Goal: Navigation & Orientation: Find specific page/section

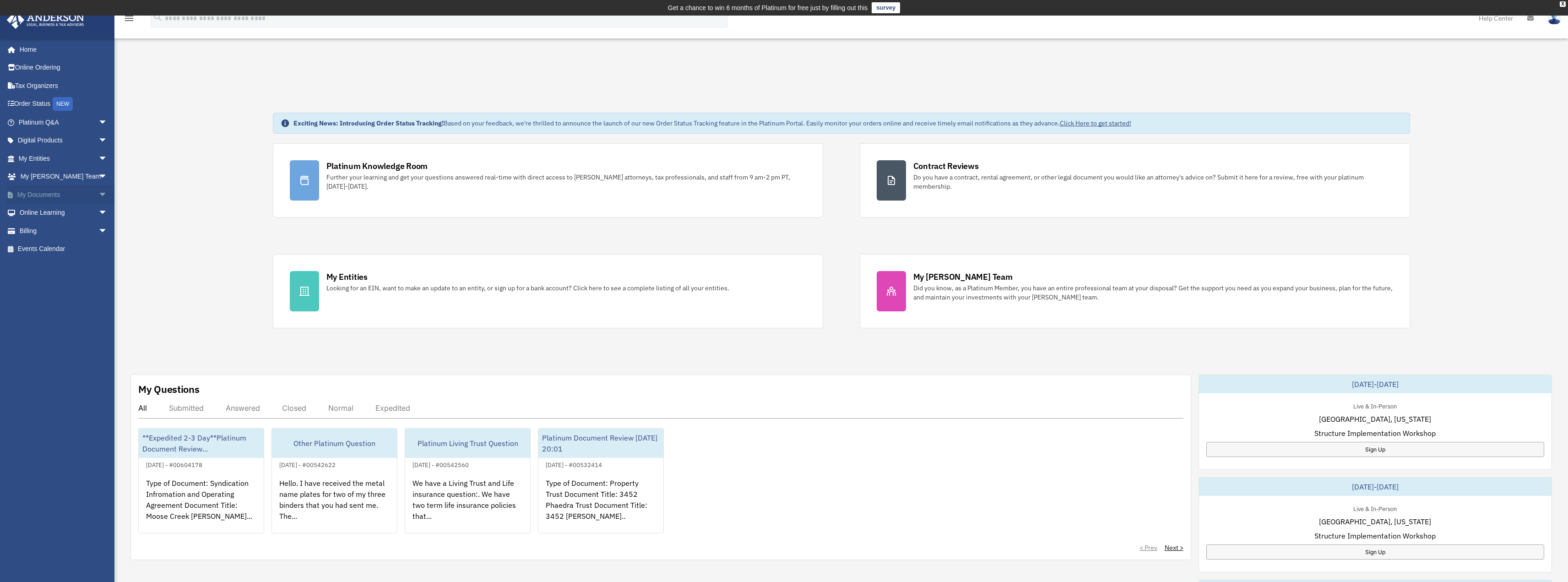
click at [61, 192] on link "My Documents arrow_drop_down" at bounding box center [63, 195] width 115 height 19
click at [99, 197] on span "arrow_drop_down" at bounding box center [108, 195] width 19 height 19
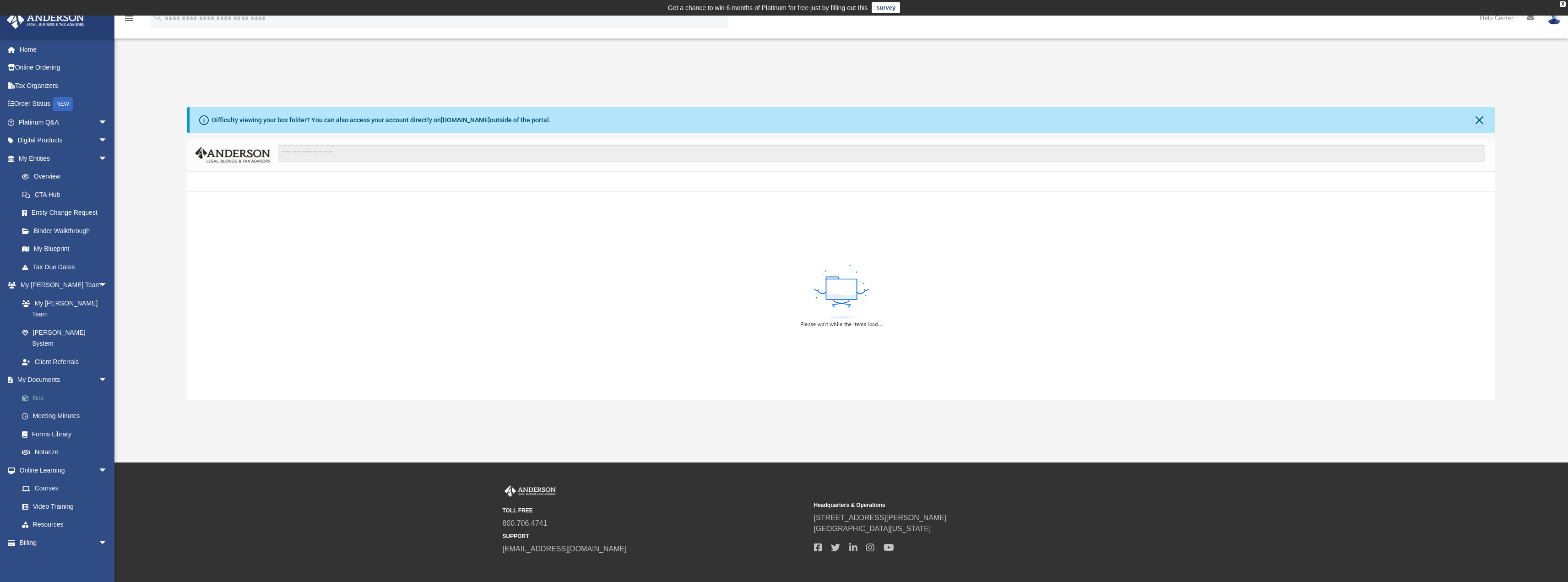
click at [41, 389] on link "Box" at bounding box center [67, 398] width 109 height 19
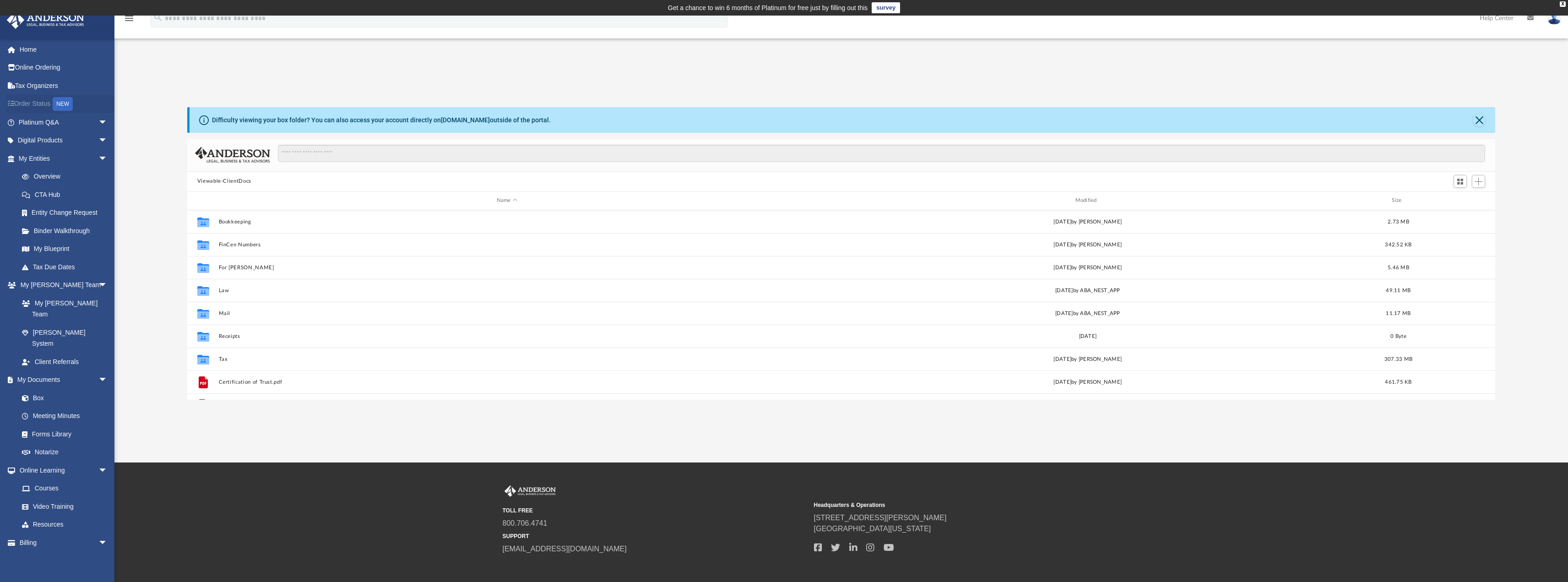
click at [65, 99] on div "NEW" at bounding box center [63, 104] width 20 height 14
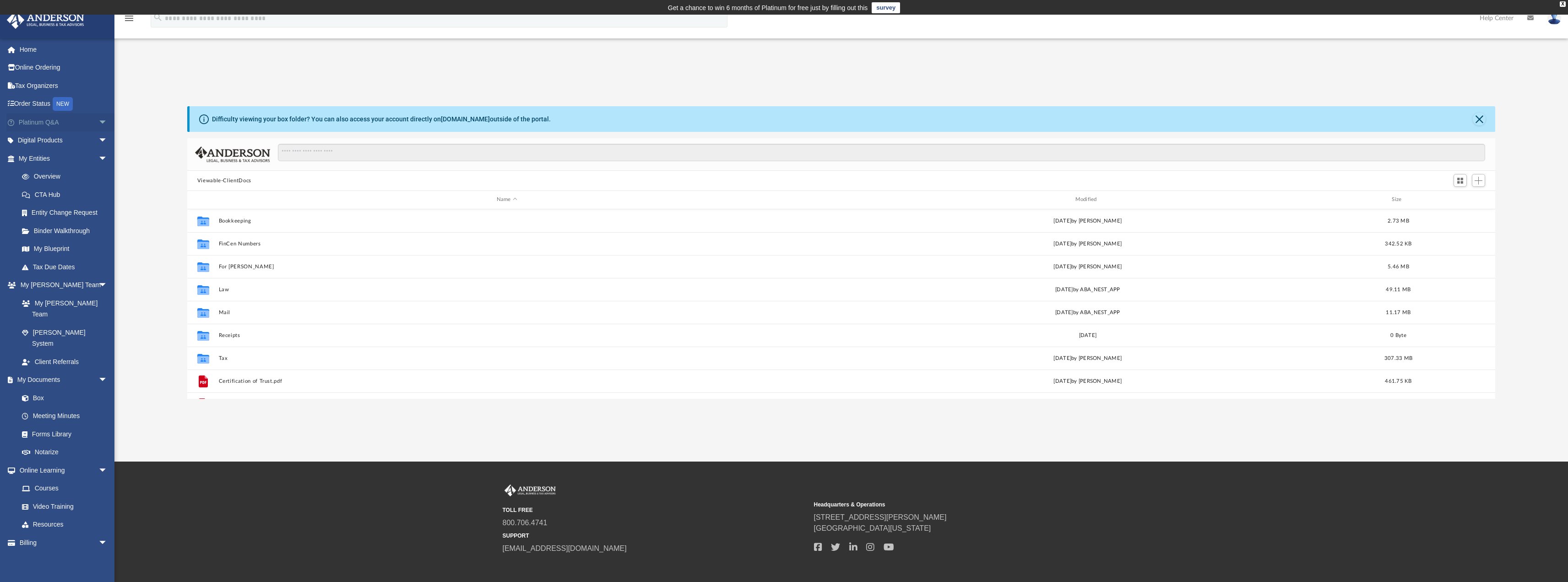
scroll to position [202, 1301]
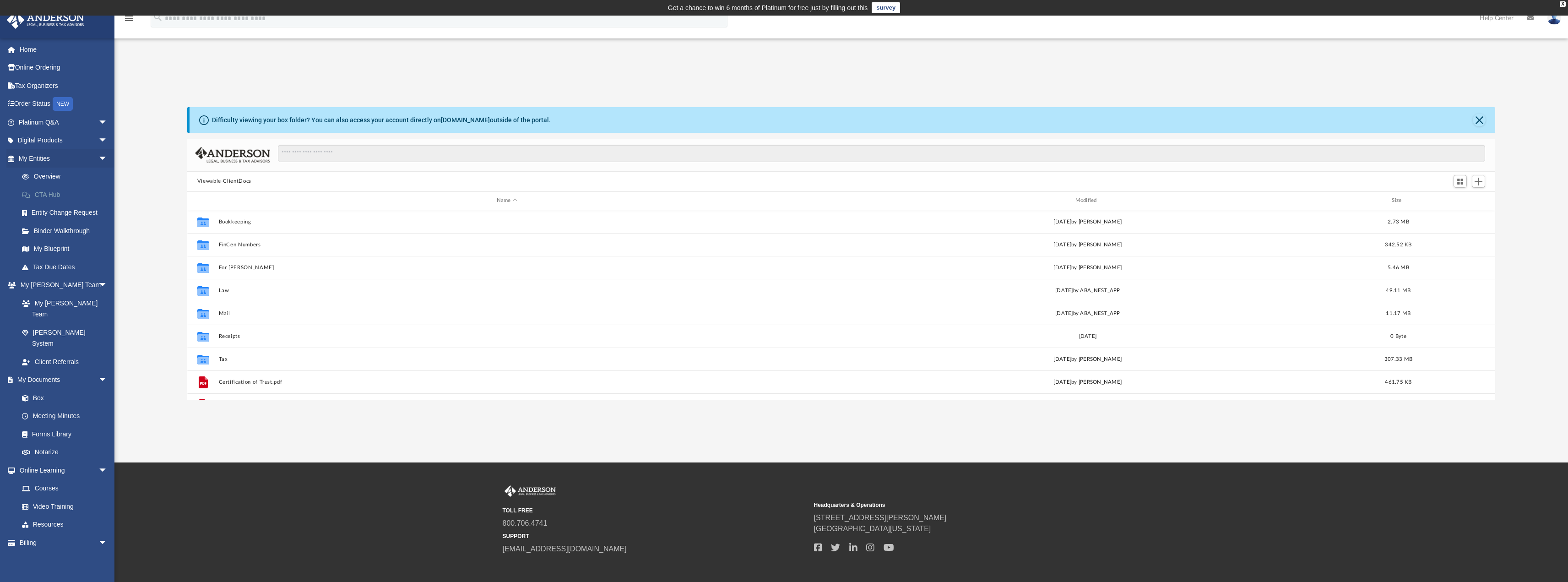
click at [58, 193] on link "CTA Hub" at bounding box center [67, 195] width 109 height 19
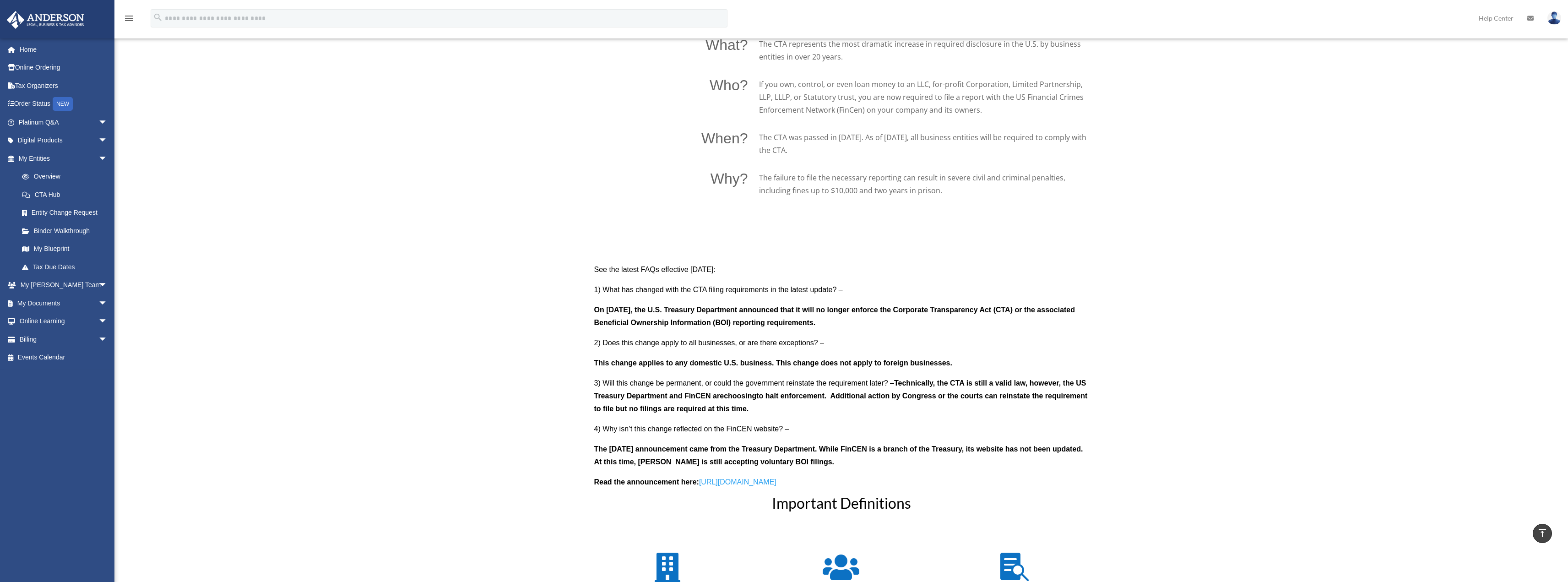
scroll to position [779, 0]
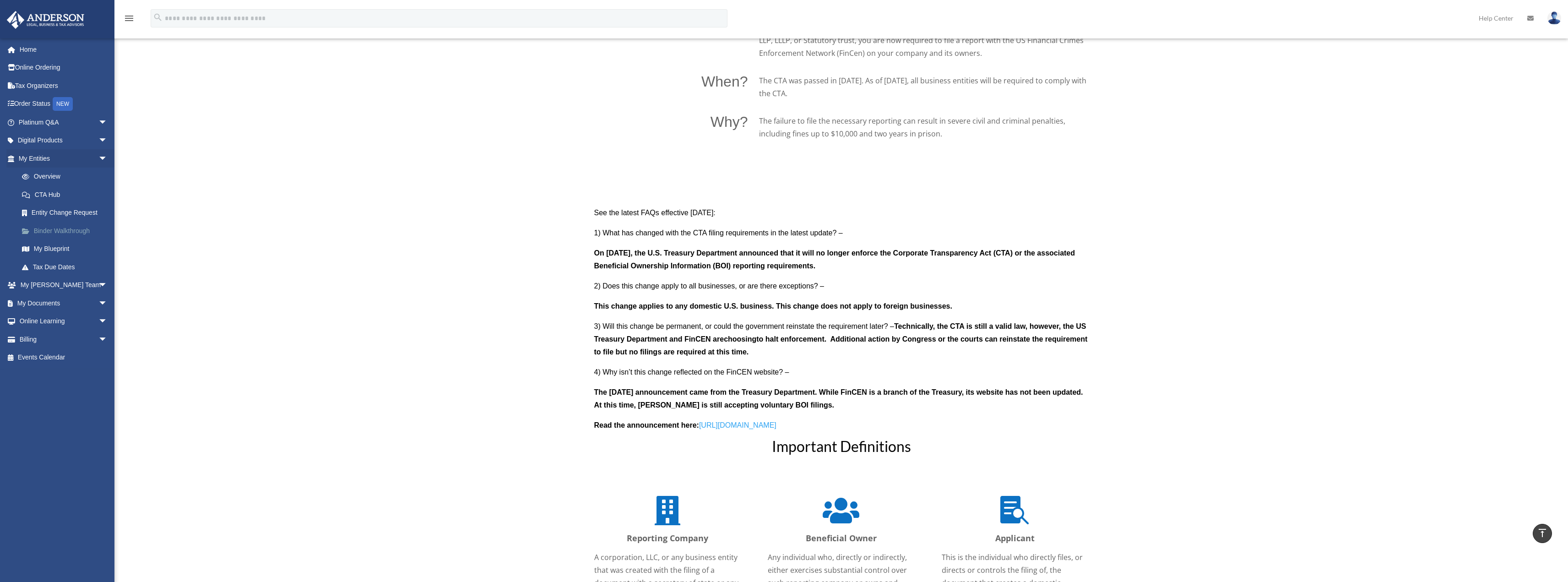
click at [74, 226] on link "Binder Walkthrough" at bounding box center [67, 231] width 109 height 19
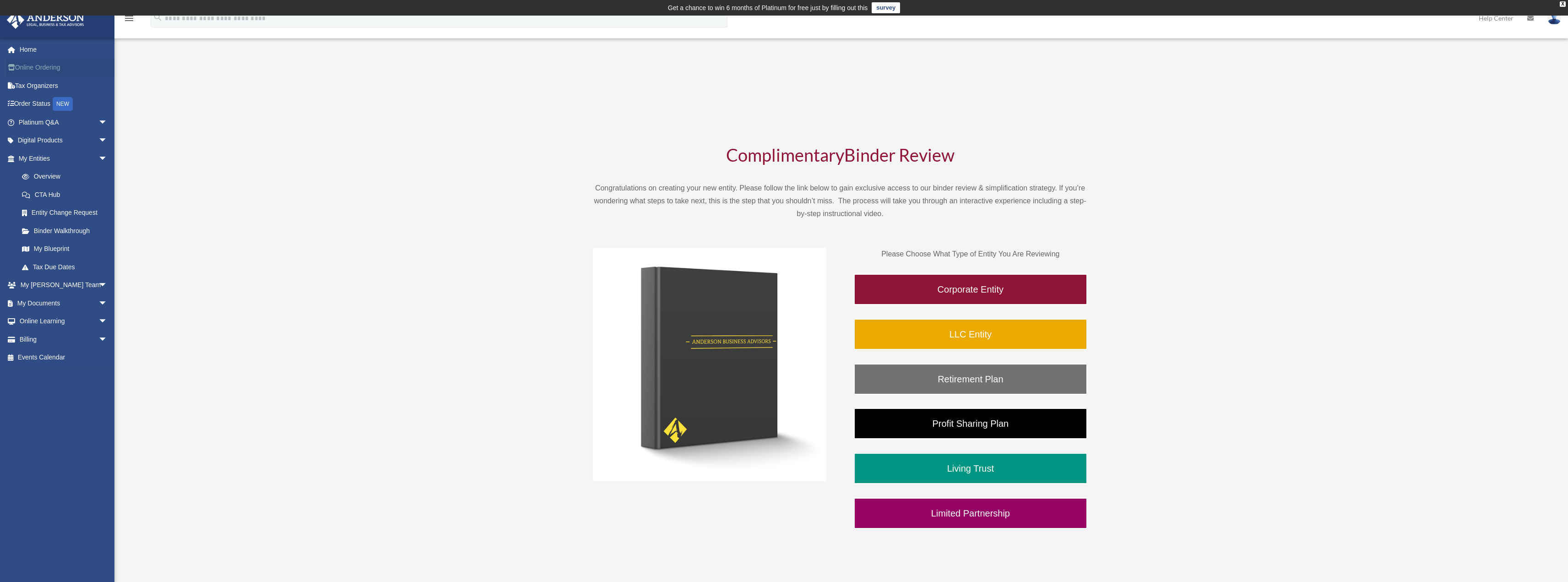
click at [57, 68] on link "Online Ordering" at bounding box center [63, 68] width 115 height 19
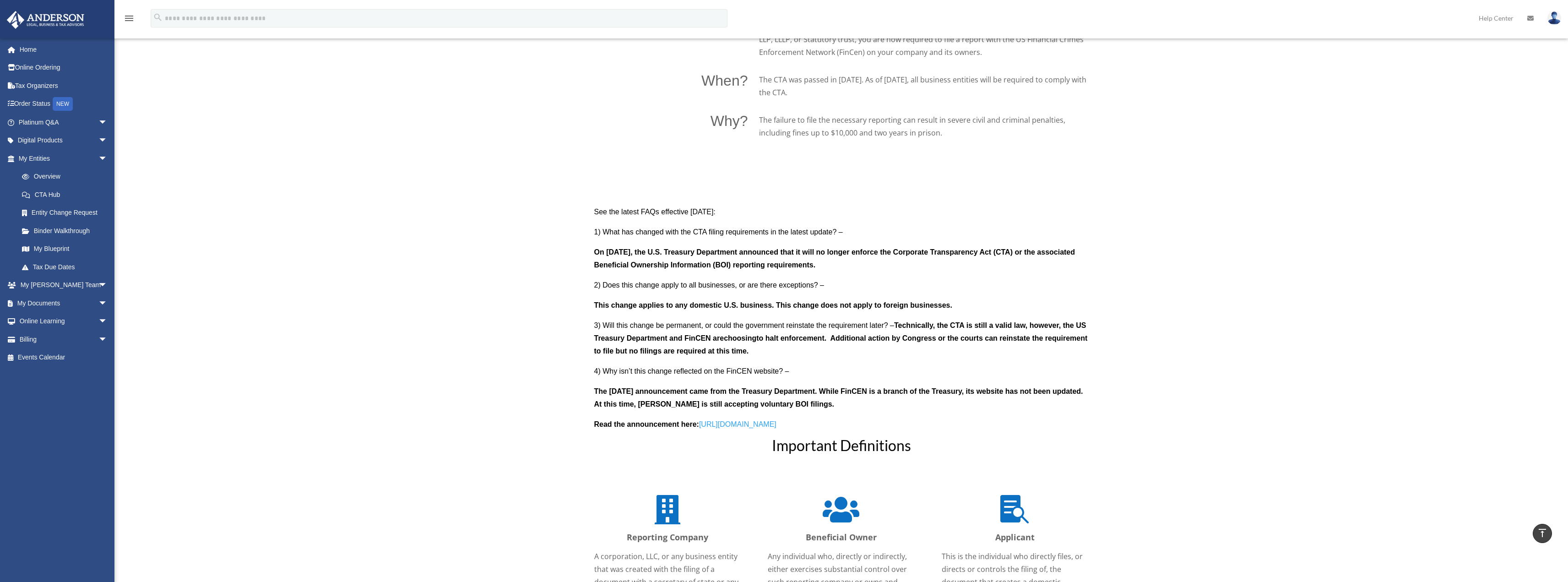
scroll to position [780, 0]
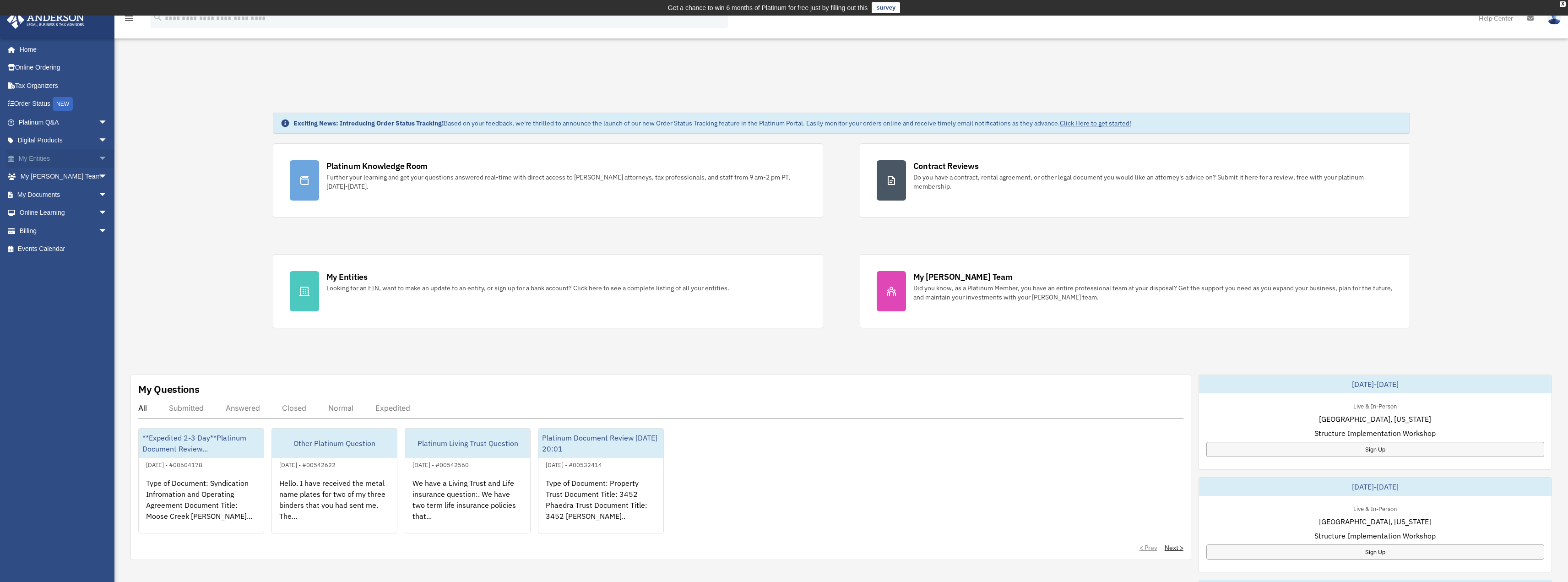
click at [79, 158] on link "My Entities arrow_drop_down" at bounding box center [63, 159] width 115 height 19
click at [99, 159] on span "arrow_drop_down" at bounding box center [108, 159] width 19 height 19
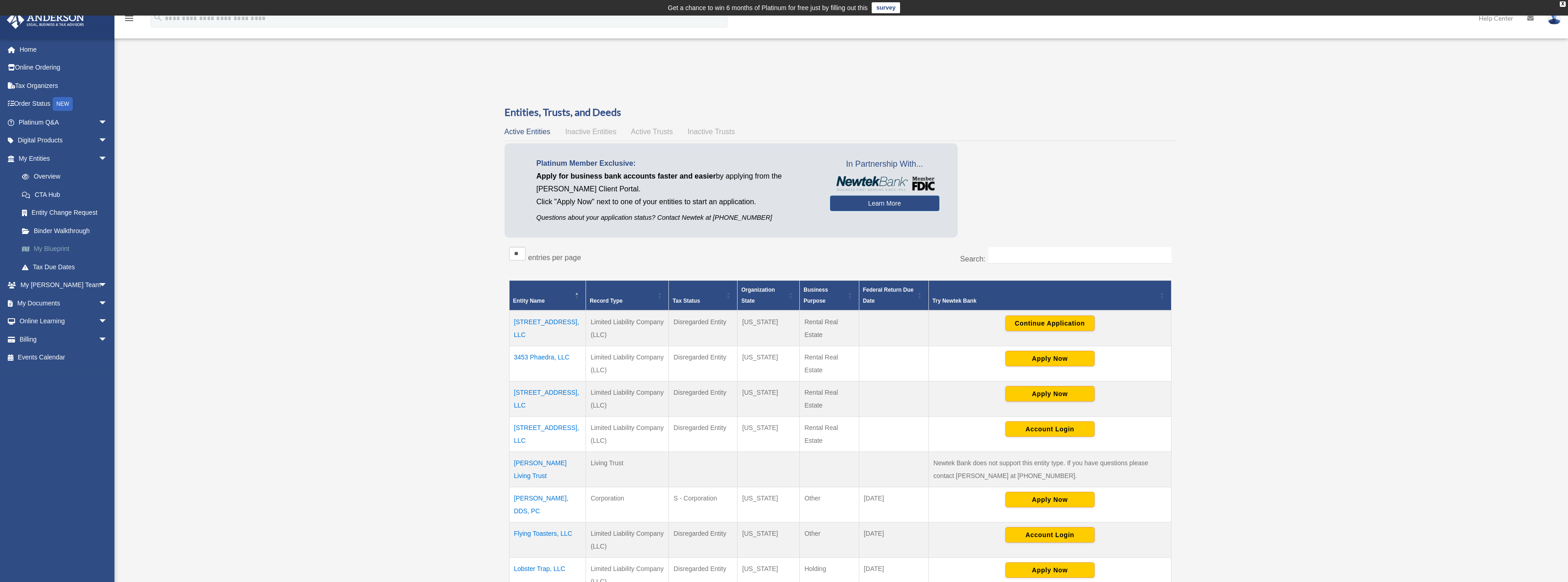
click at [65, 246] on link "My Blueprint" at bounding box center [67, 249] width 109 height 19
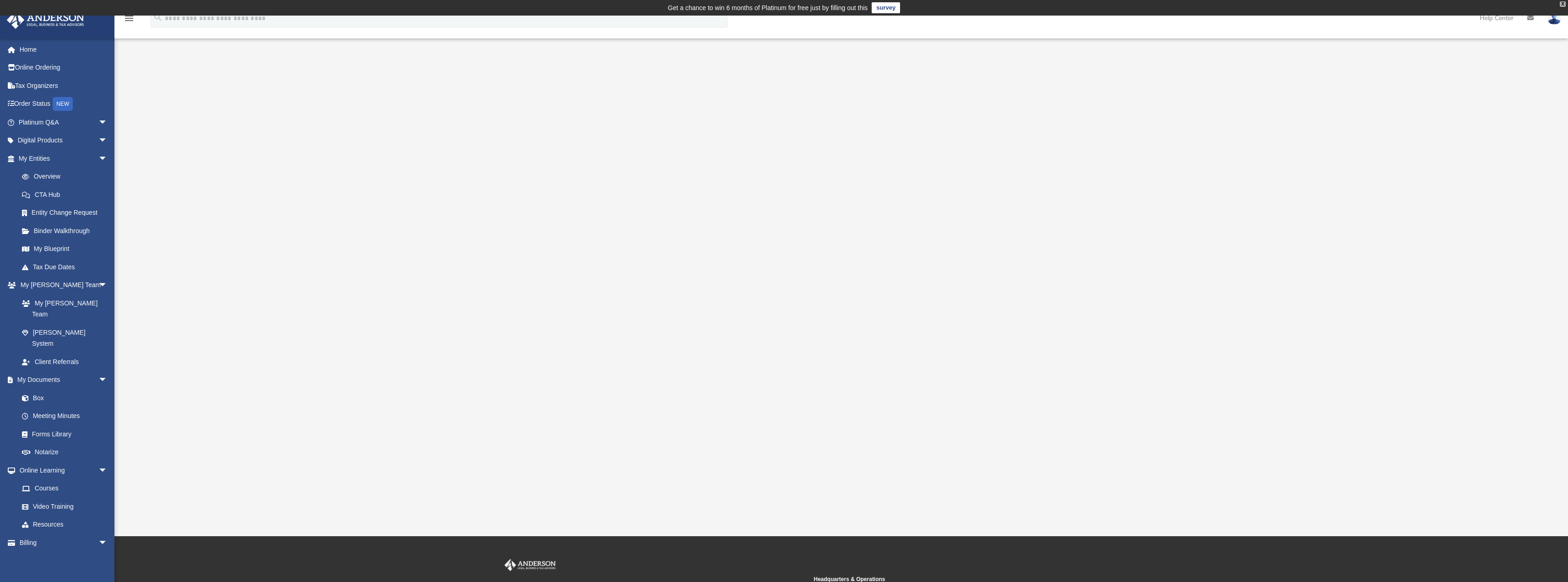
click at [1562, 1] on div "X" at bounding box center [1563, 4] width 6 height 6
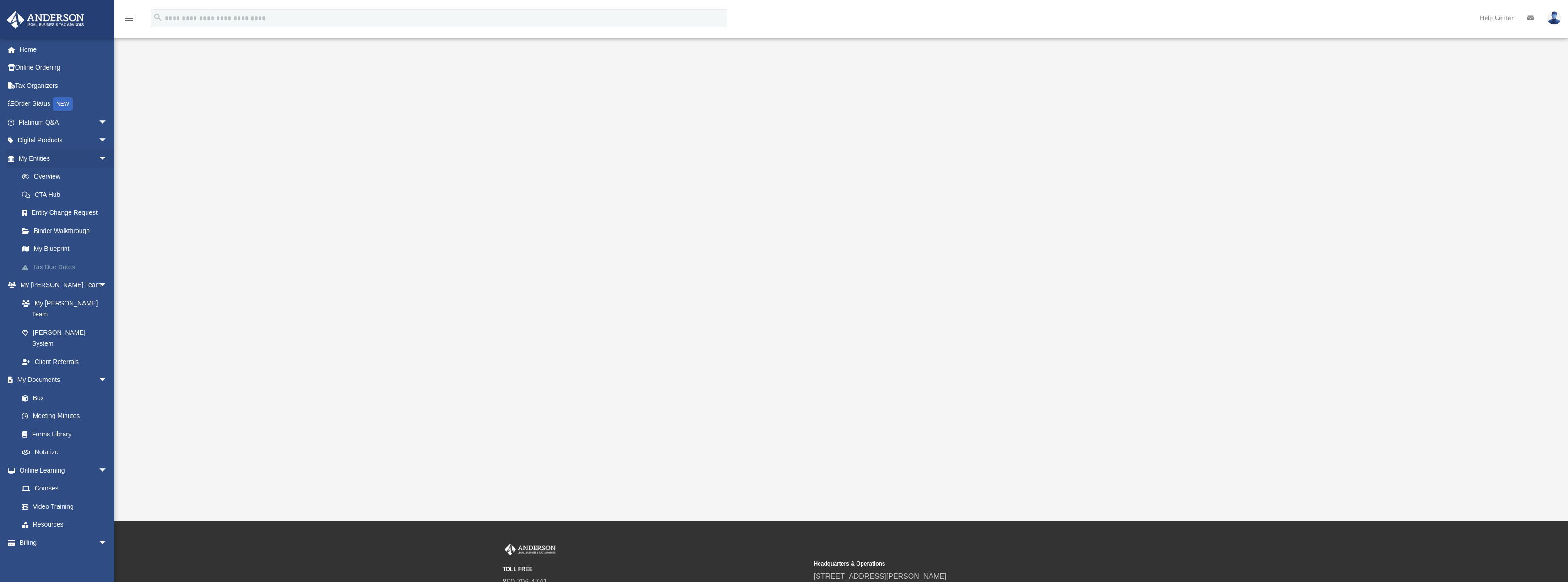
click at [61, 269] on link "Tax Due Dates" at bounding box center [67, 267] width 109 height 19
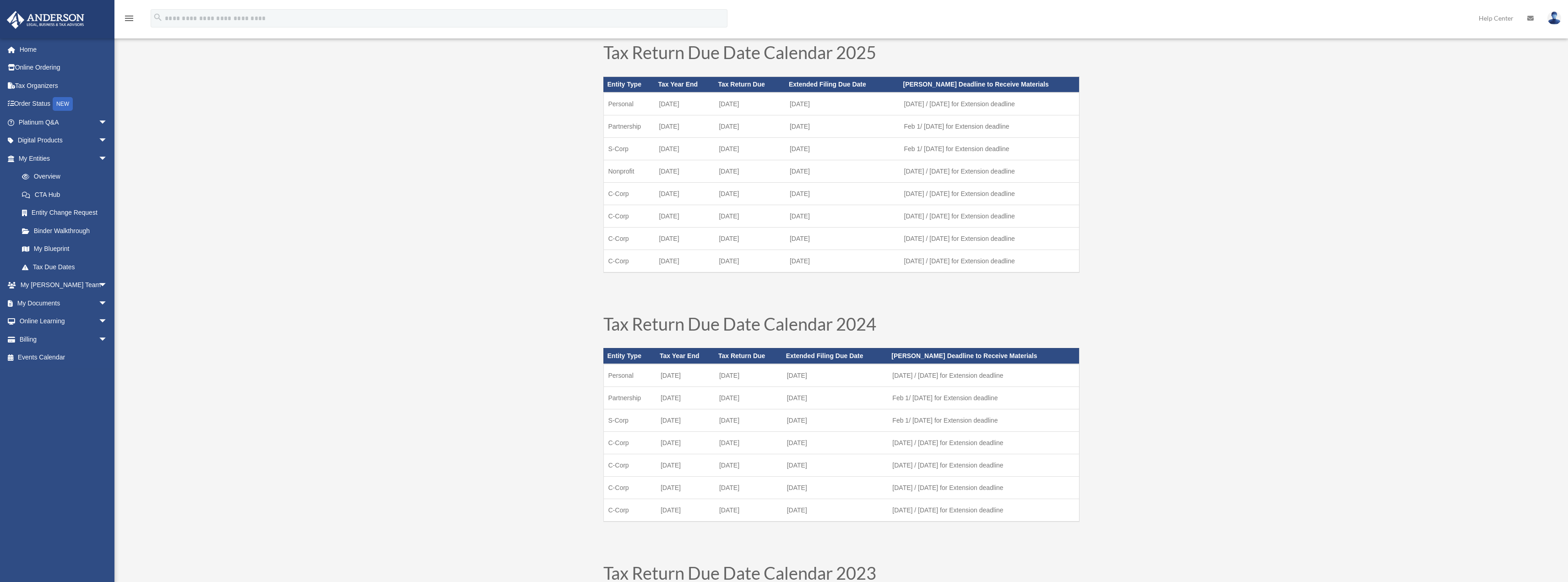
scroll to position [137, 0]
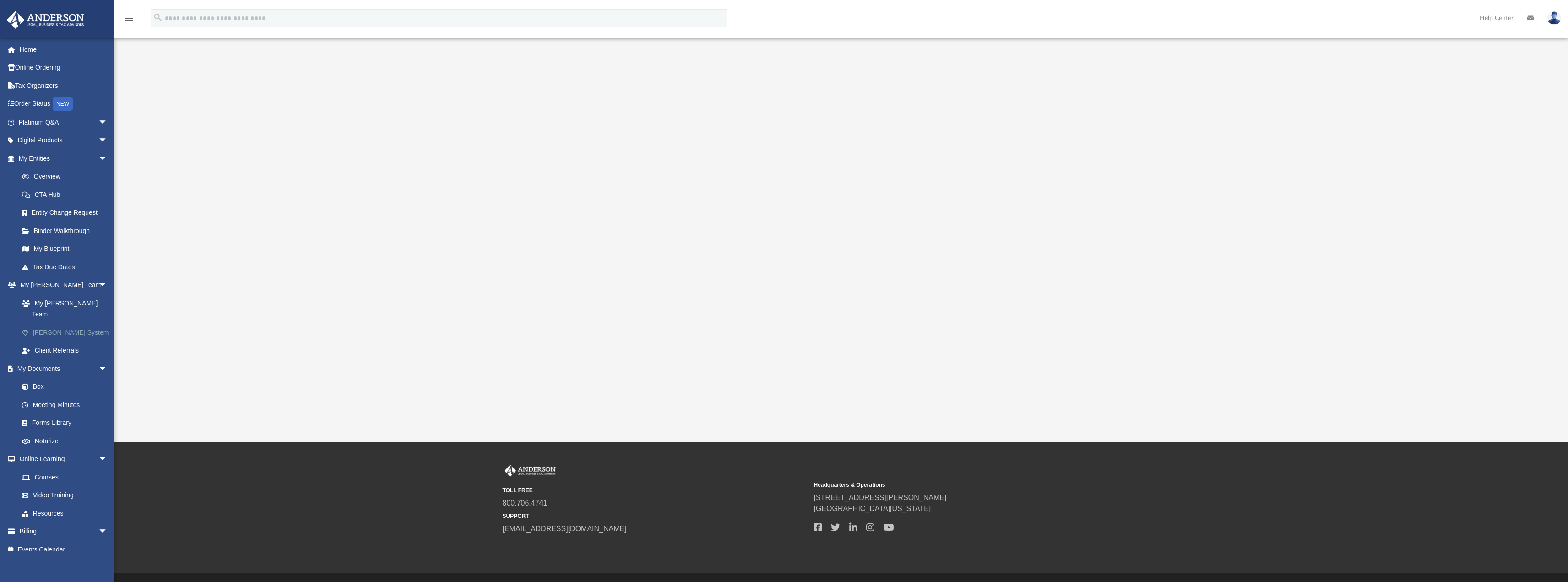
scroll to position [102, 0]
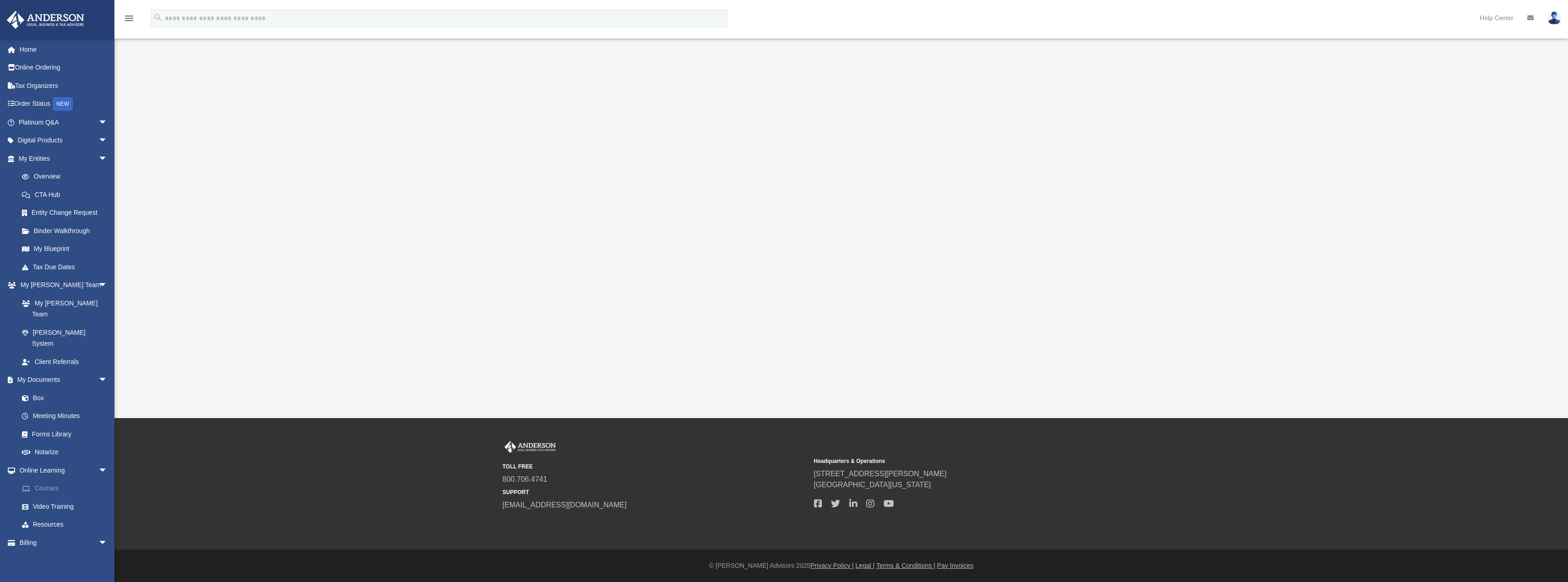
click at [47, 480] on link "Courses" at bounding box center [67, 489] width 109 height 19
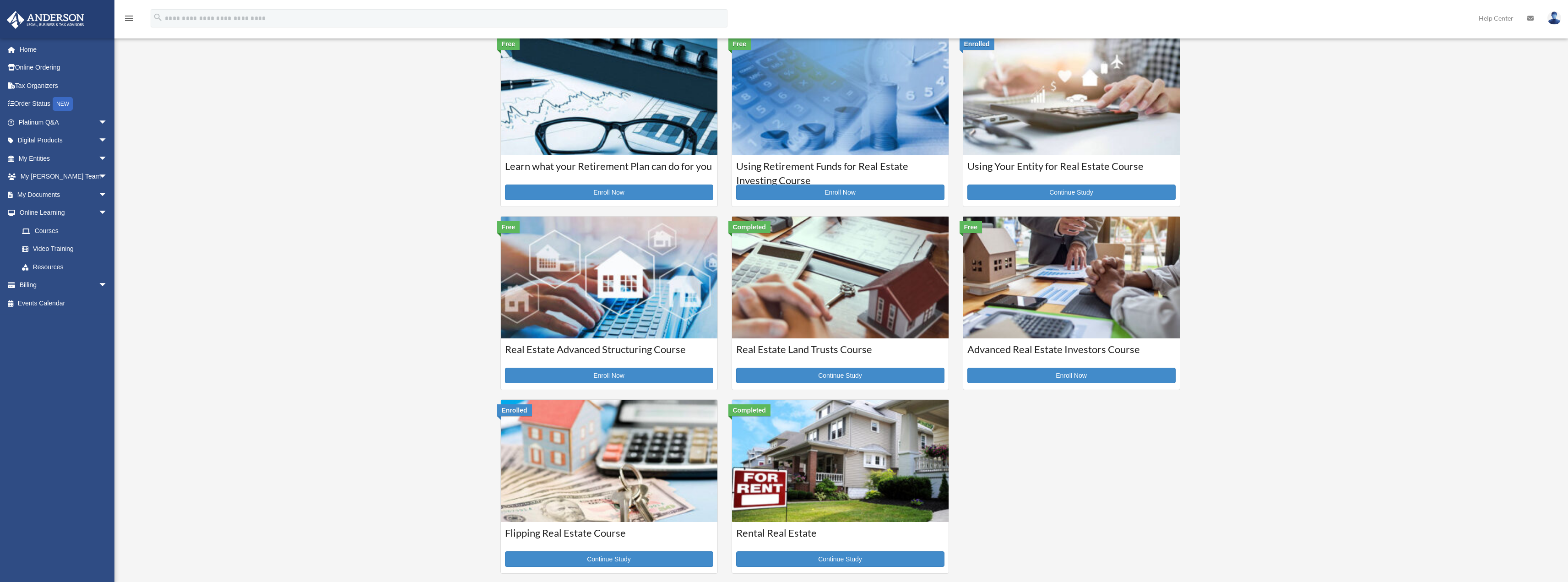
scroll to position [137, 0]
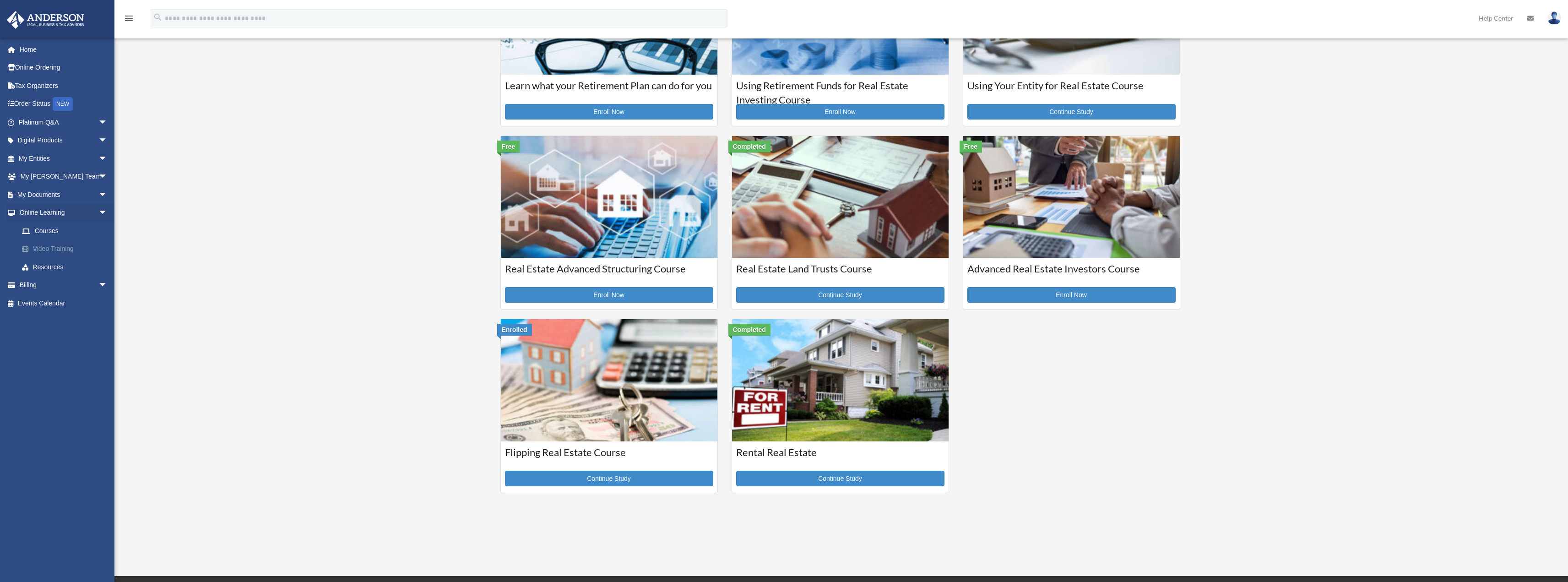
click at [64, 248] on link "Video Training" at bounding box center [67, 249] width 109 height 19
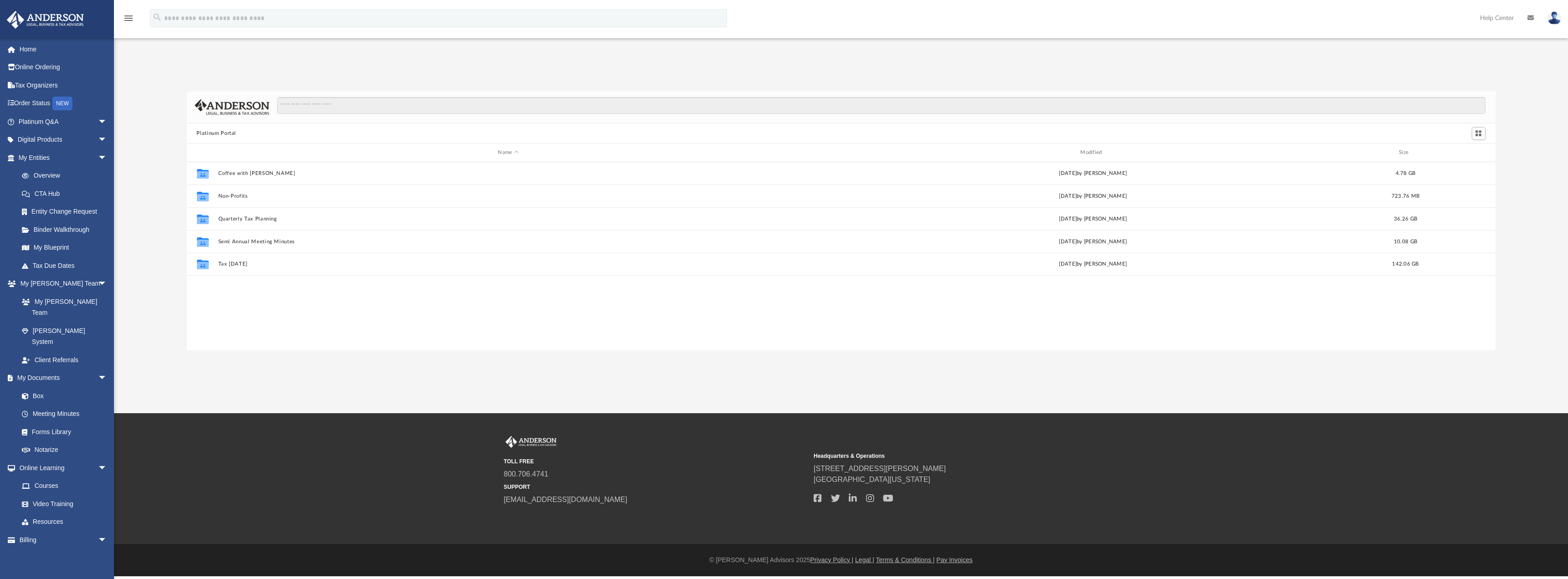
scroll to position [201, 1302]
click at [65, 513] on link "Resources" at bounding box center [67, 522] width 108 height 19
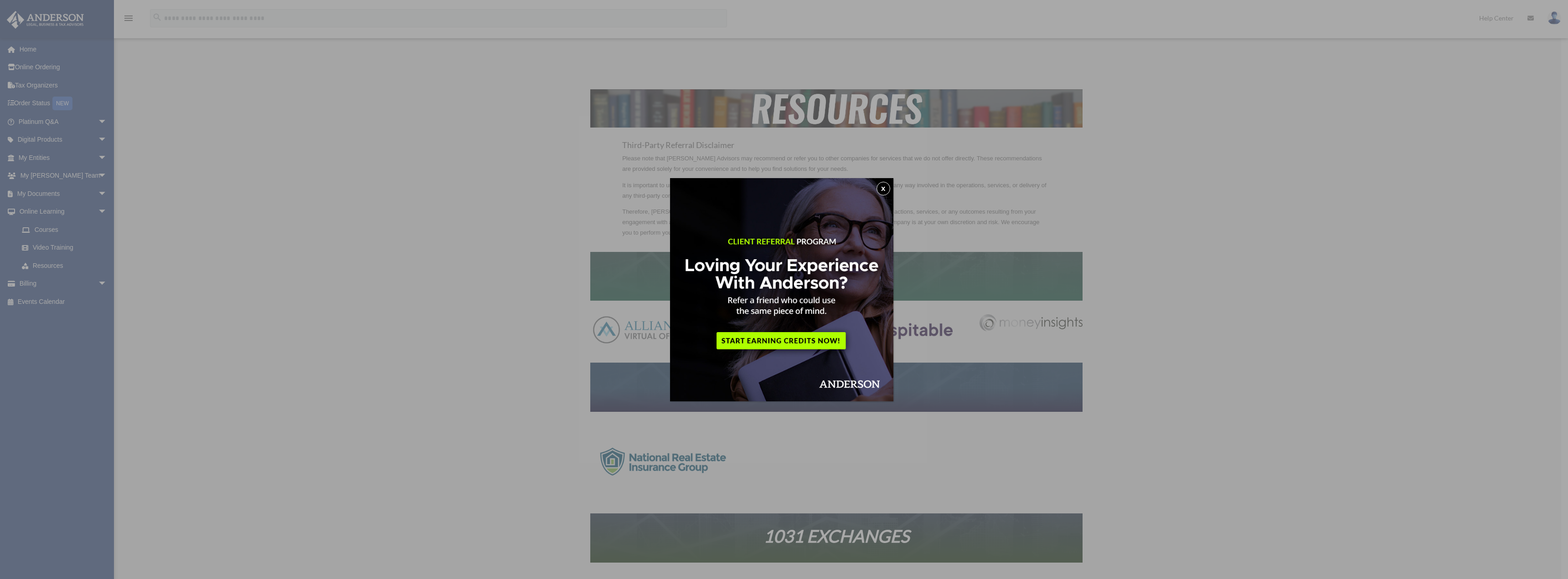
click at [886, 188] on button "x" at bounding box center [883, 189] width 14 height 14
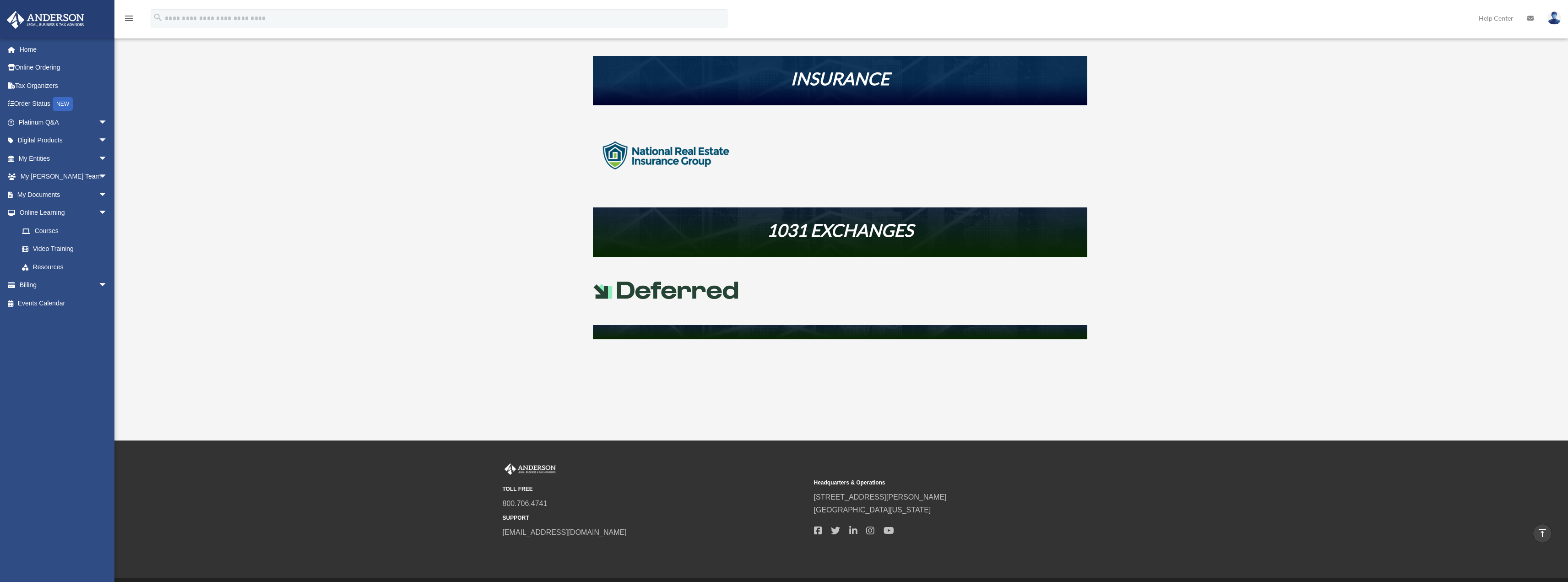
scroll to position [339, 0]
